Goal: Task Accomplishment & Management: Use online tool/utility

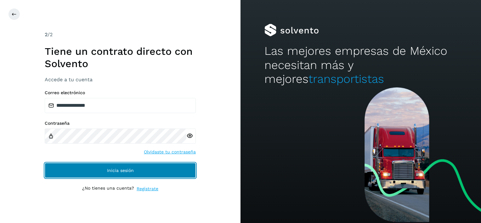
click at [116, 167] on button "Inicia sesión" at bounding box center [120, 170] width 151 height 15
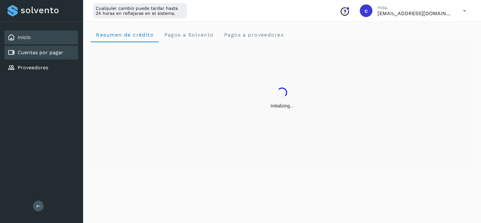
click at [34, 56] on div "Cuentas por pagar" at bounding box center [41, 53] width 74 height 14
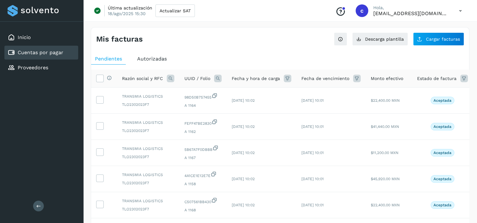
click at [199, 80] on span "UUID / Folio" at bounding box center [197, 78] width 26 height 7
click at [215, 77] on icon at bounding box center [218, 79] width 8 height 8
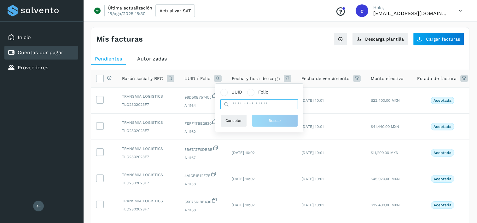
click at [244, 107] on input "text" at bounding box center [258, 104] width 77 height 10
paste input "**********"
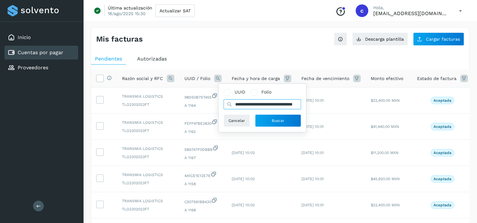
scroll to position [0, 24]
type input "**********"
click at [269, 121] on button "Buscar" at bounding box center [278, 120] width 46 height 13
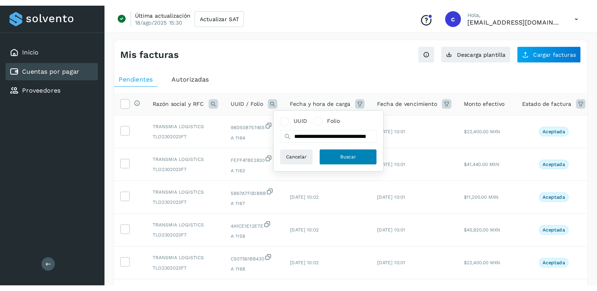
scroll to position [0, 0]
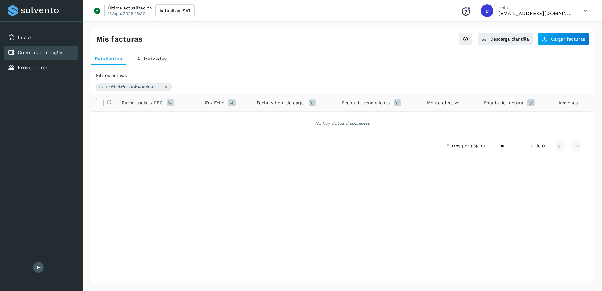
click at [38, 52] on link "Cuentas por pagar" at bounding box center [41, 52] width 46 height 6
click at [481, 41] on span "Descarga plantilla" at bounding box center [509, 39] width 39 height 4
click at [33, 61] on div "Proveedores" at bounding box center [41, 68] width 74 height 14
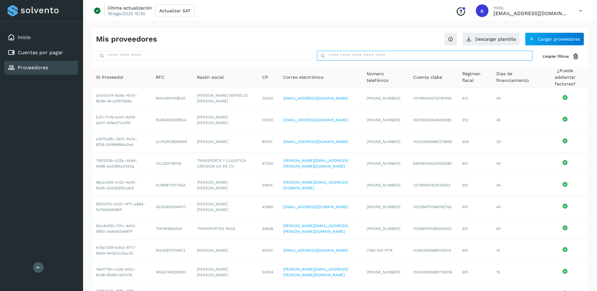
click at [345, 54] on input "text" at bounding box center [425, 56] width 216 height 10
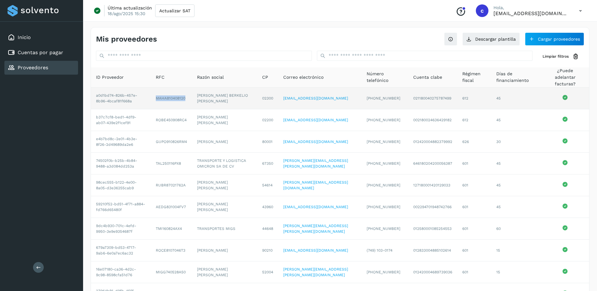
drag, startPoint x: 160, startPoint y: 94, endPoint x: 191, endPoint y: 99, distance: 31.3
click at [191, 99] on td "MAHA810408120" at bounding box center [171, 99] width 41 height 22
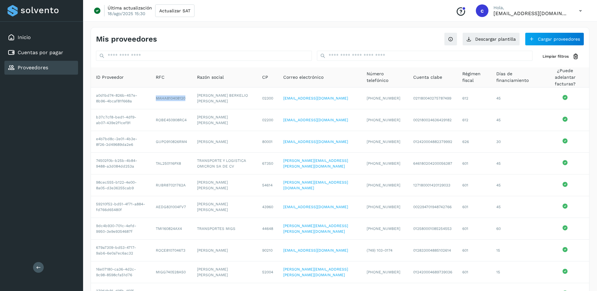
copy td "MAHA810408120"
click at [64, 50] on div "Cuentas por pagar" at bounding box center [41, 53] width 74 height 14
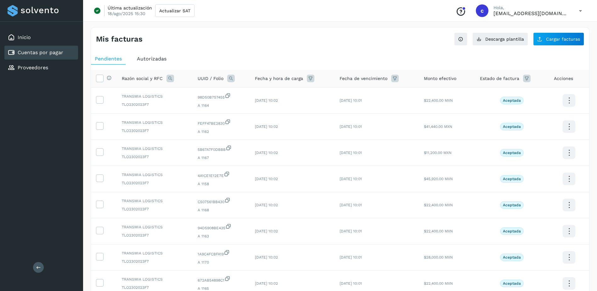
click at [72, 53] on div "Cuentas por pagar" at bounding box center [41, 53] width 74 height 14
click at [481, 42] on button "Descarga plantilla" at bounding box center [501, 38] width 56 height 13
click at [481, 32] on div "Mis facturas Ver instrucciones para cargar Facturas Descarga plantilla Cargar f…" at bounding box center [340, 36] width 499 height 18
click at [481, 41] on span "Cargar facturas" at bounding box center [563, 39] width 34 height 4
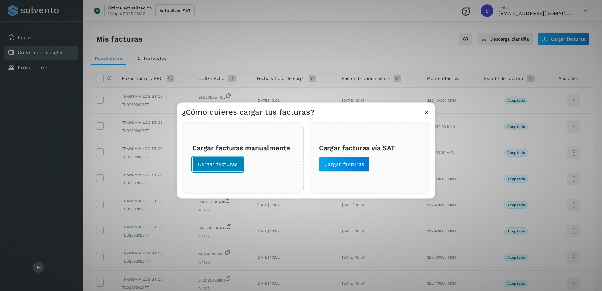
click at [232, 157] on button "Cargar facturas" at bounding box center [217, 164] width 51 height 15
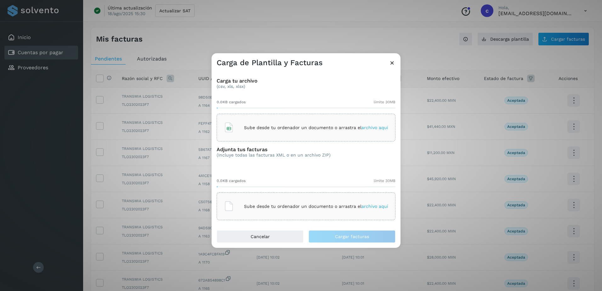
click at [248, 126] on p "Sube desde tu ordenador un documento o arrastra el archivo aquí" at bounding box center [316, 127] width 144 height 5
click at [364, 127] on span "archivo aquí" at bounding box center [375, 127] width 27 height 5
click at [353, 208] on p "Sube desde tu ordenador un documento o arrastra el archivo aquí" at bounding box center [316, 206] width 144 height 5
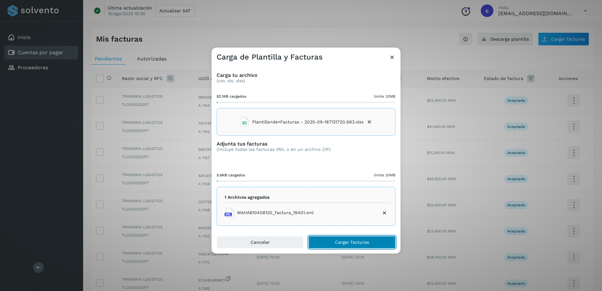
click at [347, 223] on span "Cargar facturas" at bounding box center [352, 242] width 34 height 4
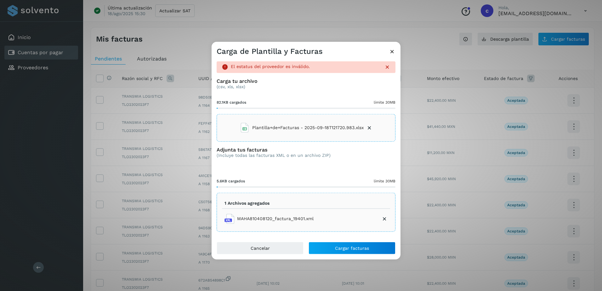
click at [394, 53] on icon at bounding box center [392, 51] width 7 height 7
